Goal: Information Seeking & Learning: Learn about a topic

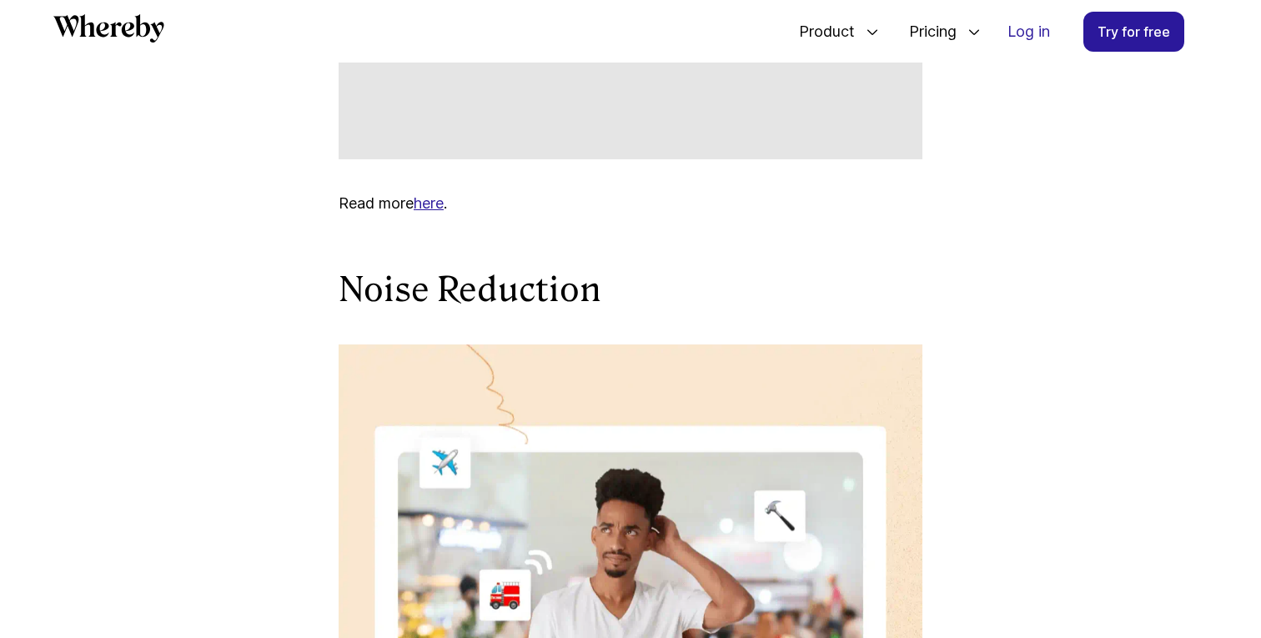
scroll to position [2684, 0]
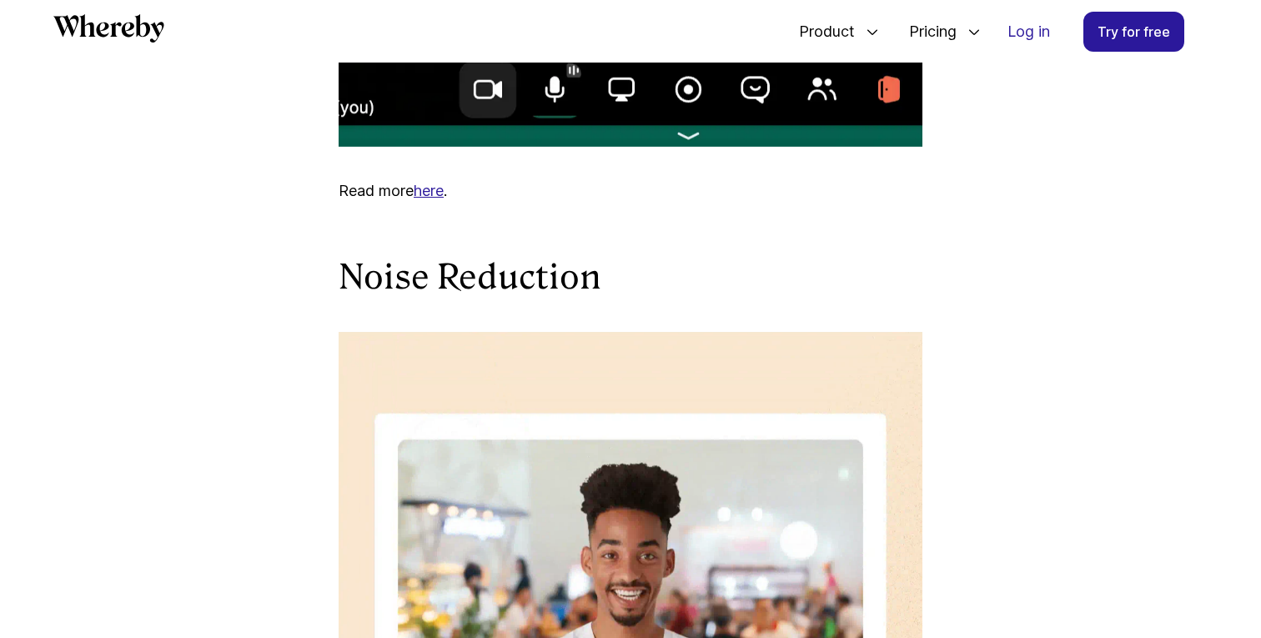
click at [434, 199] on link "here" at bounding box center [429, 191] width 30 height 18
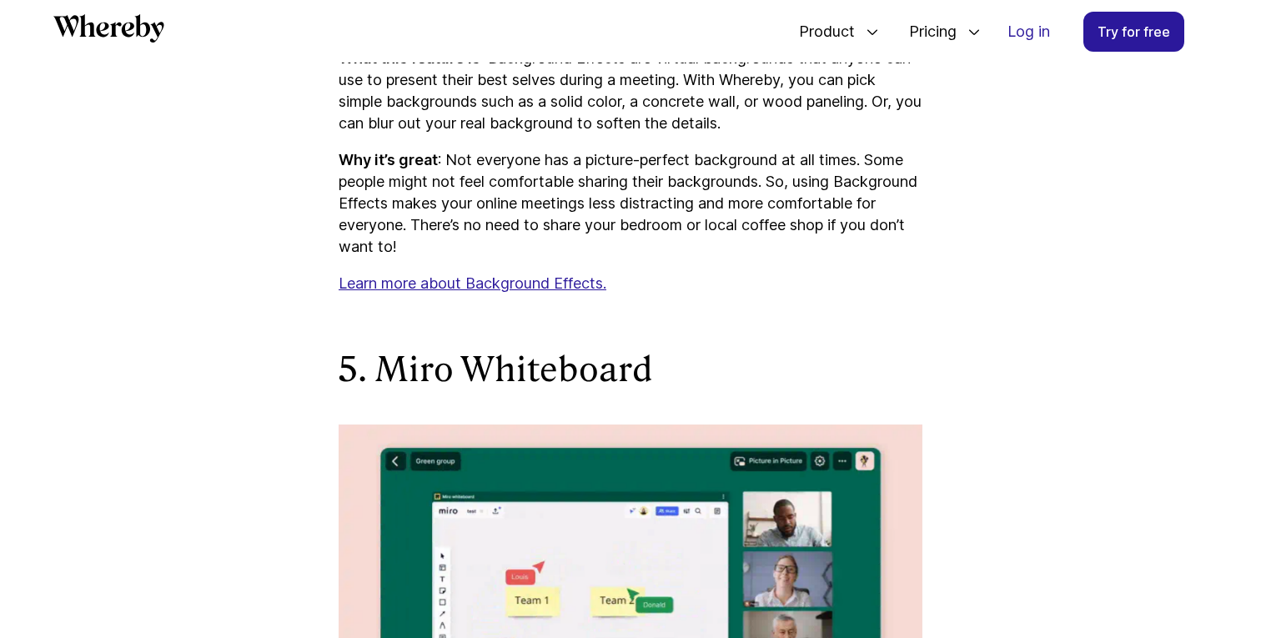
scroll to position [4936, 0]
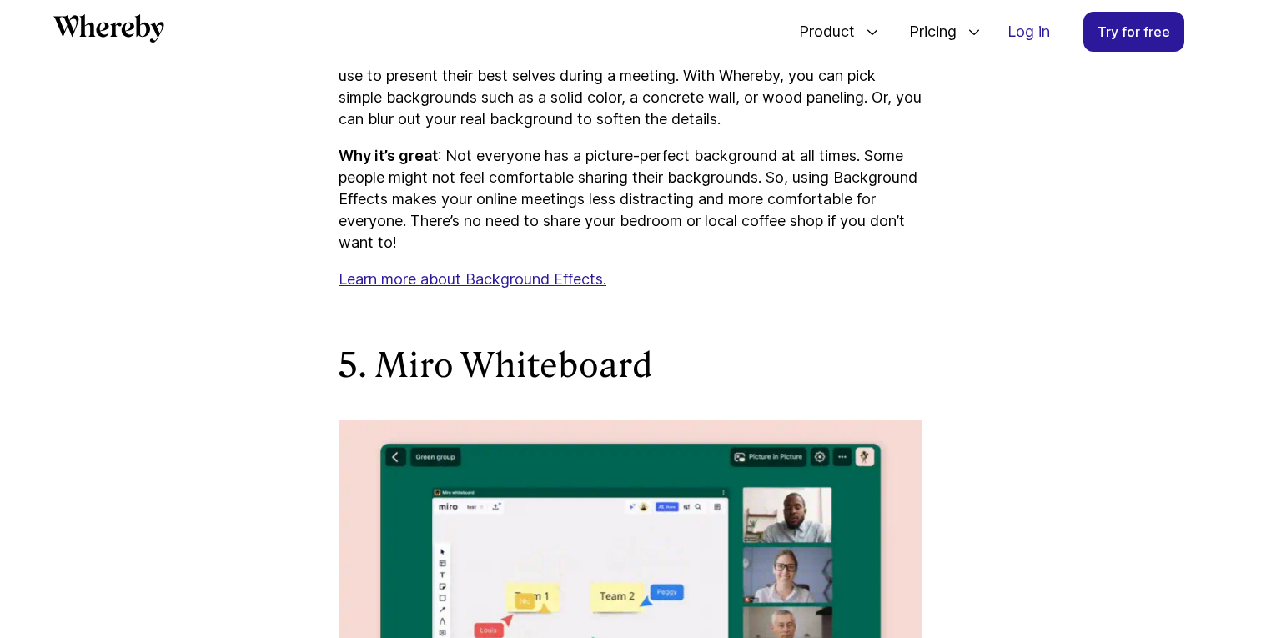
click at [572, 288] on u "Learn more about Background Effects." at bounding box center [473, 279] width 268 height 18
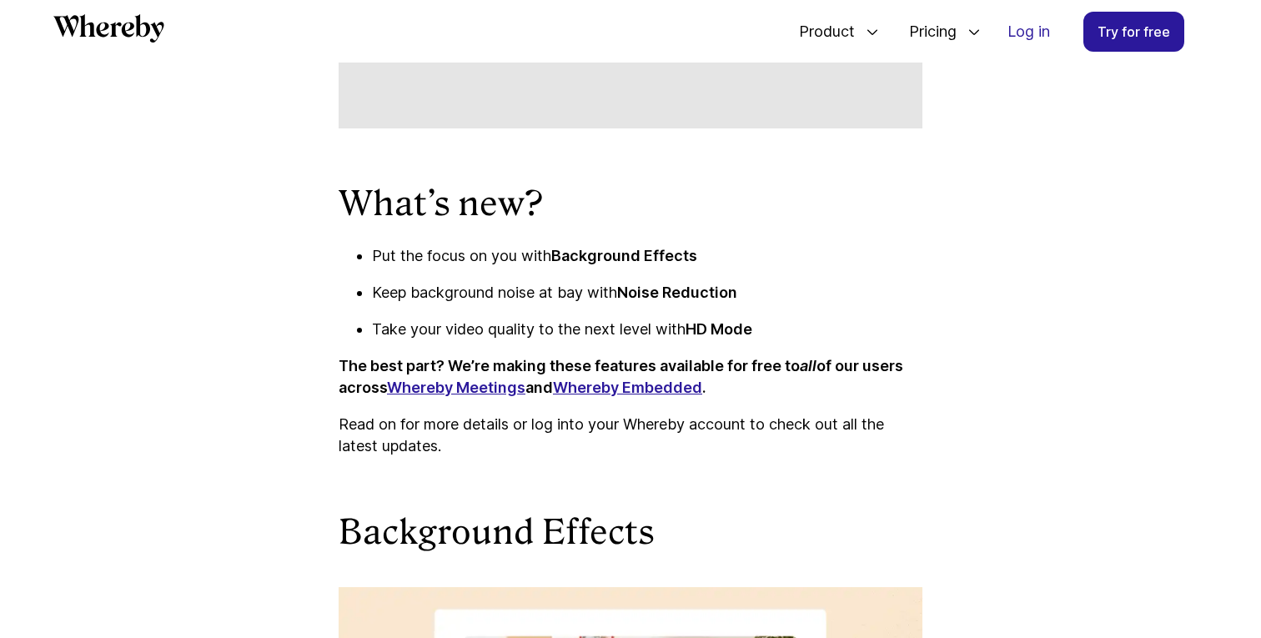
scroll to position [1056, 0]
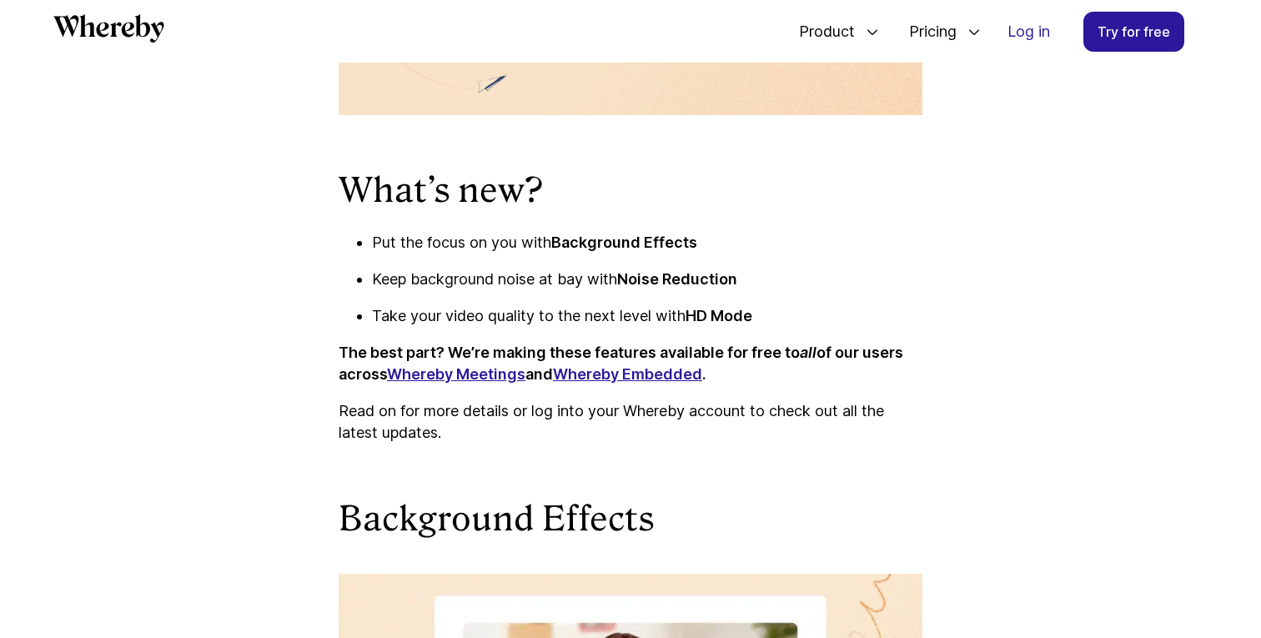
click at [609, 371] on strong "Whereby Embedded" at bounding box center [627, 374] width 149 height 18
